Goal: Task Accomplishment & Management: Use online tool/utility

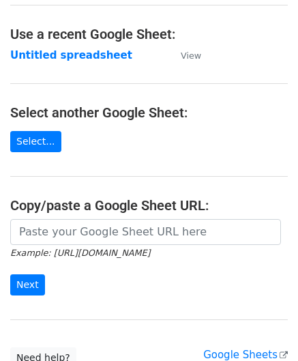
scroll to position [68, 0]
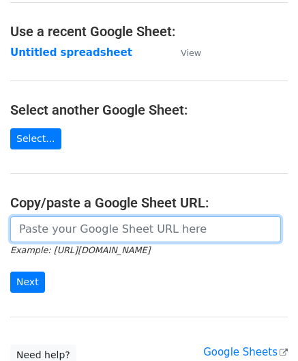
click at [70, 226] on input "url" at bounding box center [145, 229] width 271 height 26
paste input "[URL][DOMAIN_NAME]"
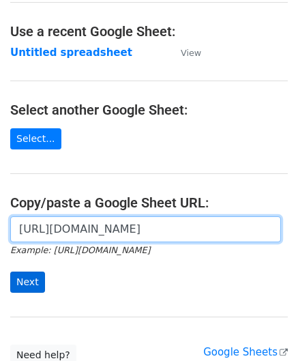
type input "[URL][DOMAIN_NAME]"
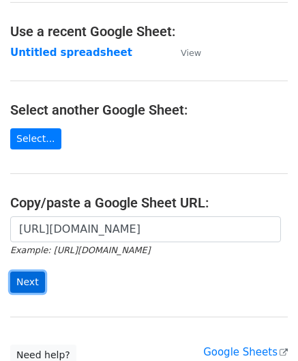
click at [31, 278] on input "Next" at bounding box center [27, 281] width 35 height 21
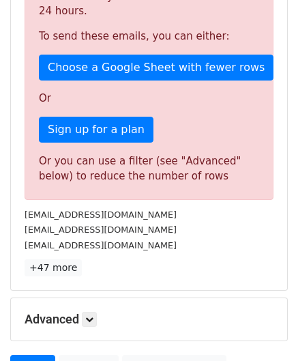
scroll to position [460, 0]
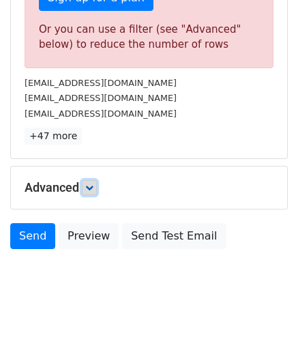
click at [93, 187] on icon at bounding box center [89, 187] width 8 height 8
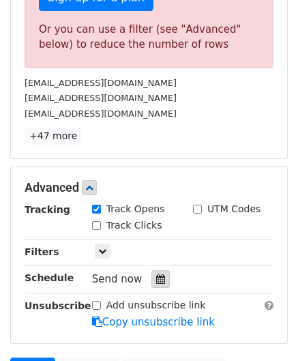
click at [151, 275] on div at bounding box center [160, 279] width 18 height 18
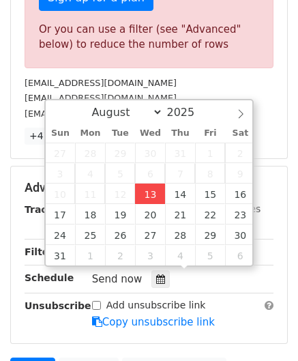
type input "2025-08-13 12:00"
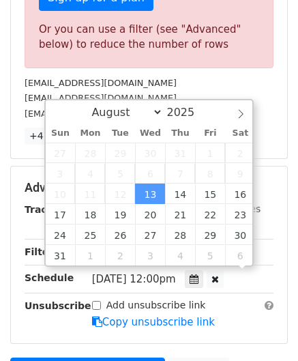
scroll to position [0, 0]
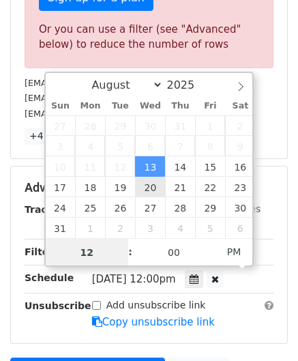
paste input "6"
type input "6"
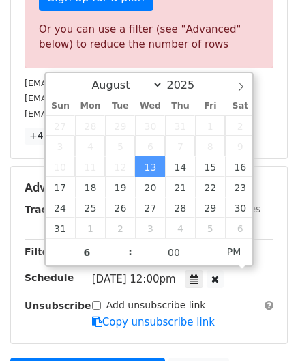
type input "2025-08-13 18:00"
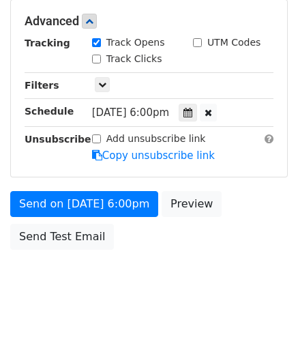
scroll to position [625, 0]
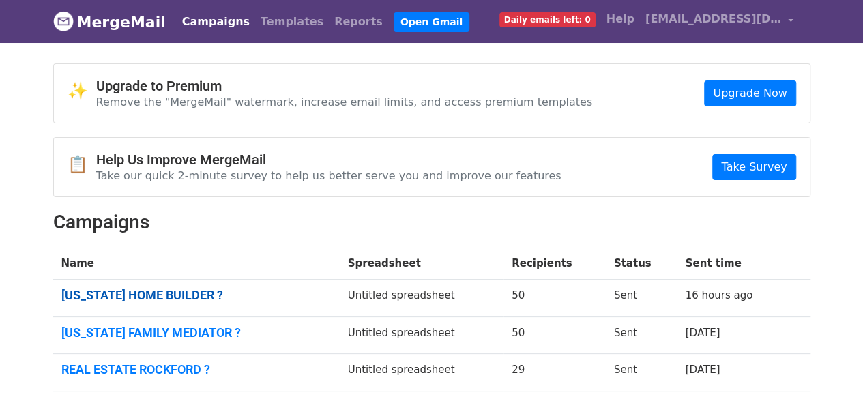
click at [181, 295] on link "NEW JERSEY HOME BUILDER ?" at bounding box center [196, 295] width 270 height 15
